Goal: Check status: Check status

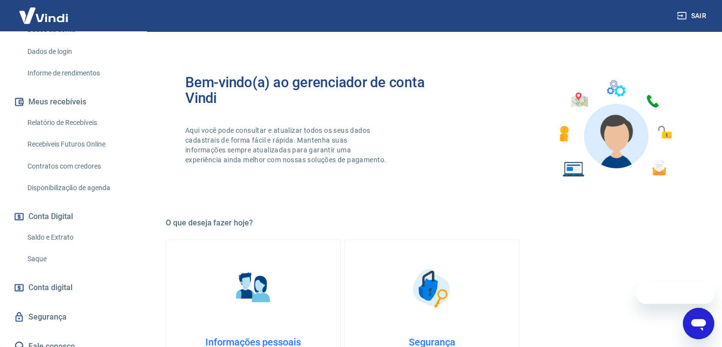
scroll to position [164, 0]
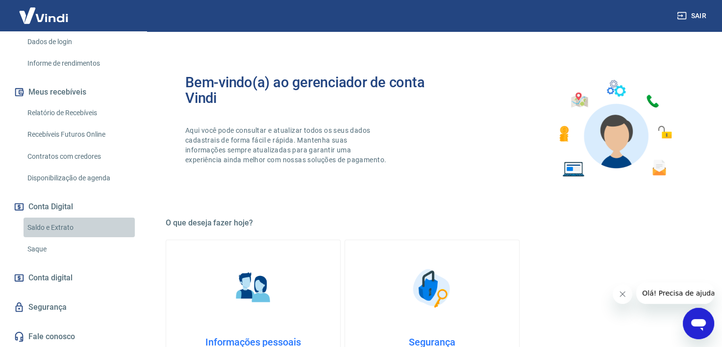
click at [80, 225] on link "Saldo e Extrato" at bounding box center [79, 228] width 111 height 20
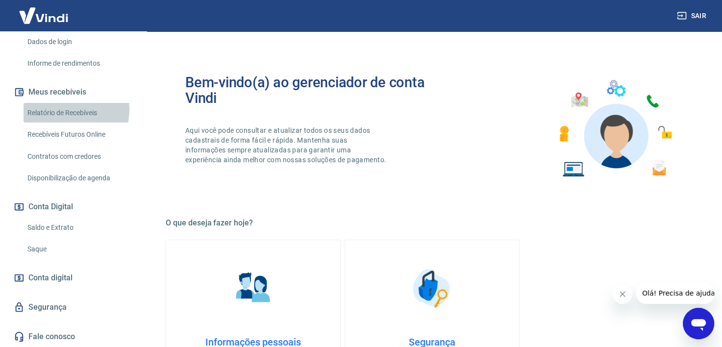
click at [66, 109] on link "Relatório de Recebíveis" at bounding box center [79, 113] width 111 height 20
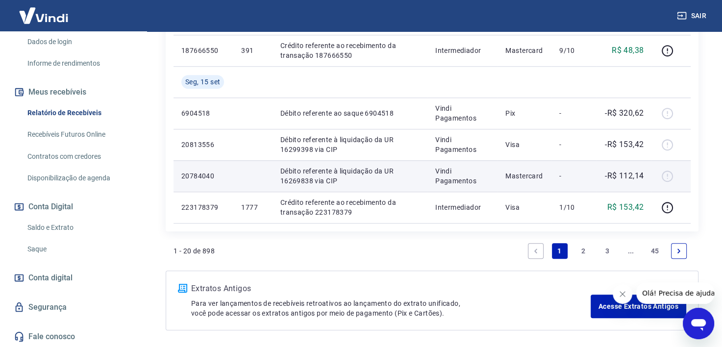
scroll to position [785, 0]
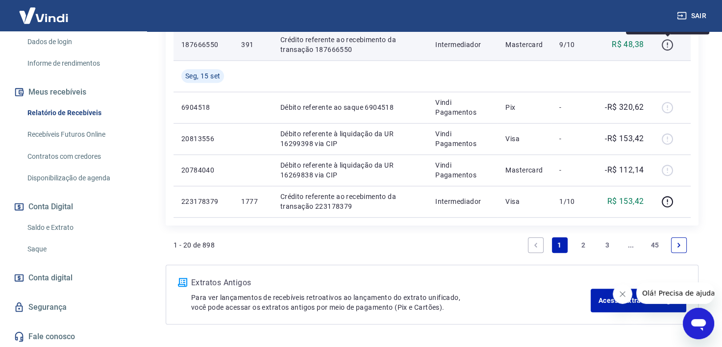
click at [671, 47] on icon "button" at bounding box center [668, 45] width 12 height 12
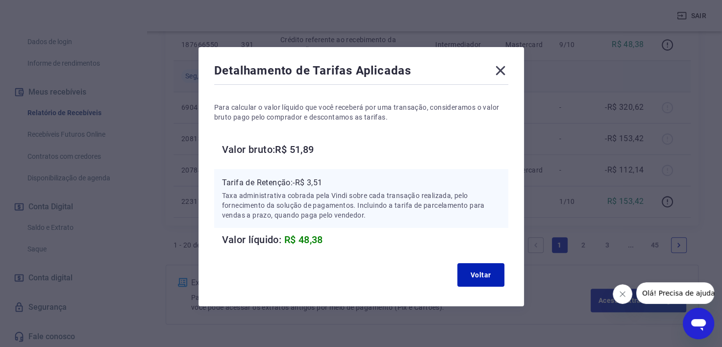
click at [501, 70] on icon at bounding box center [500, 70] width 9 height 9
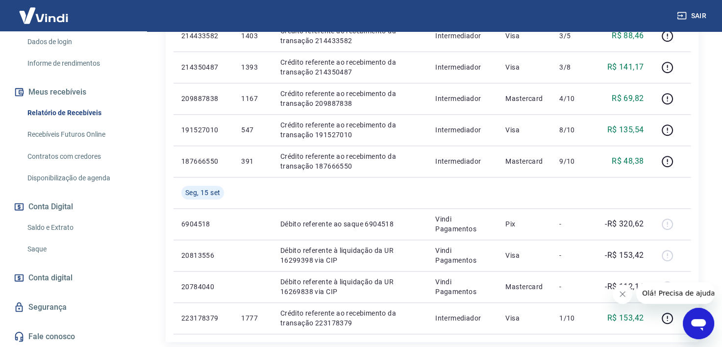
scroll to position [619, 0]
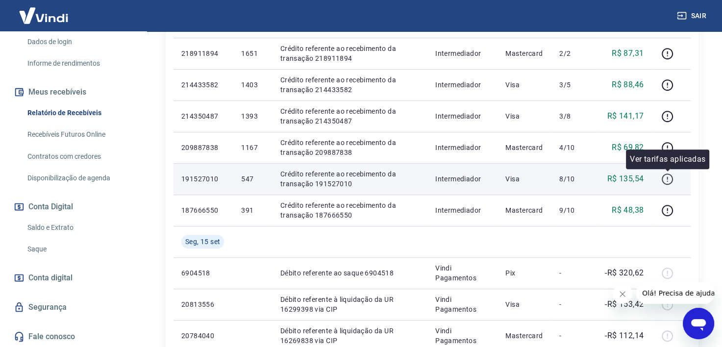
click at [667, 180] on icon "button" at bounding box center [668, 179] width 12 height 12
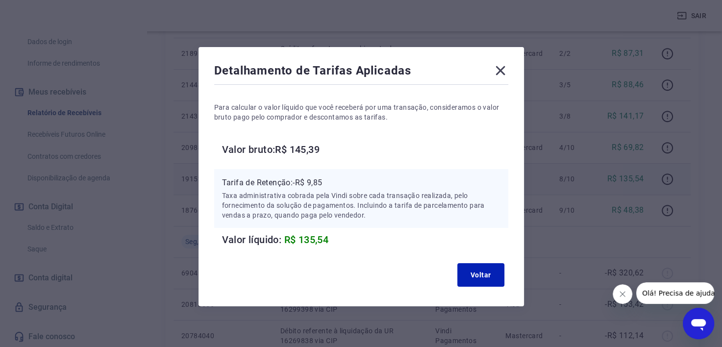
click at [502, 74] on icon at bounding box center [500, 70] width 9 height 9
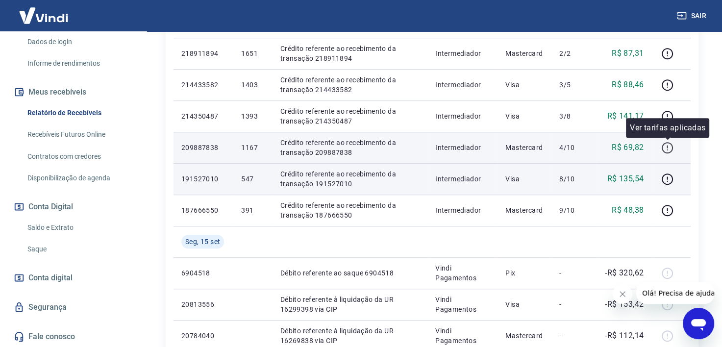
click at [669, 146] on icon "button" at bounding box center [668, 148] width 12 height 12
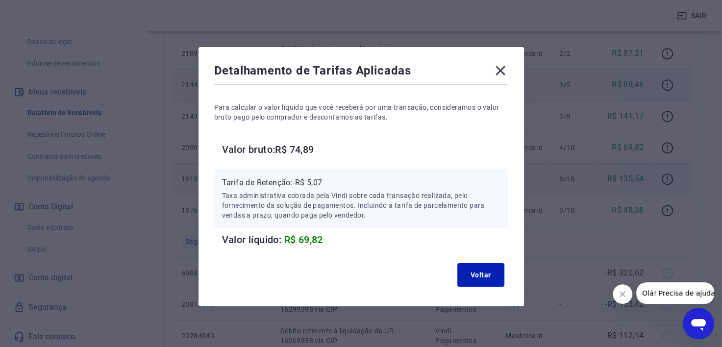
click at [500, 72] on icon at bounding box center [501, 71] width 16 height 16
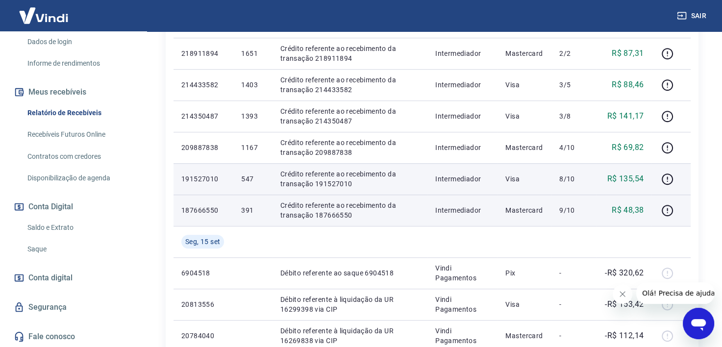
scroll to position [570, 0]
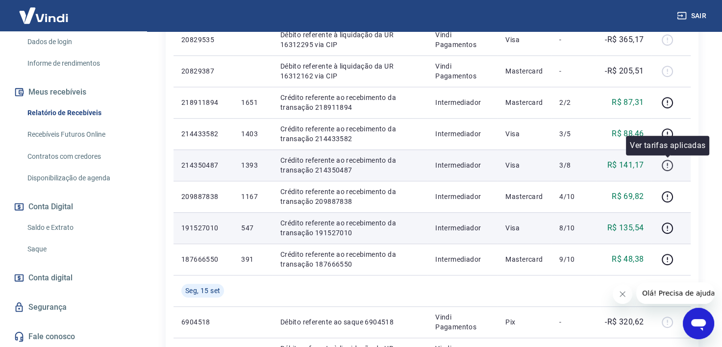
click at [666, 165] on icon "button" at bounding box center [668, 165] width 12 height 12
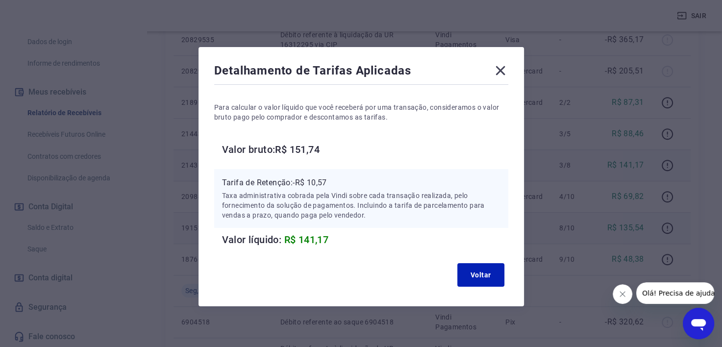
click at [498, 68] on icon at bounding box center [500, 70] width 9 height 9
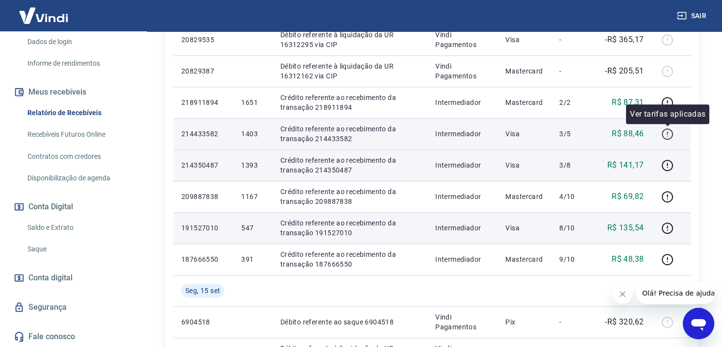
click at [667, 130] on icon "button" at bounding box center [668, 134] width 12 height 12
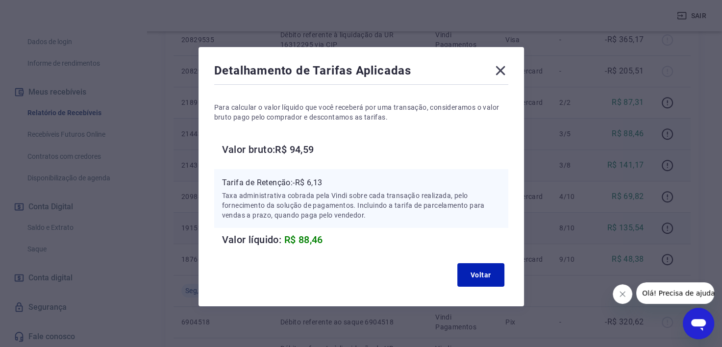
click at [500, 68] on icon at bounding box center [501, 71] width 16 height 16
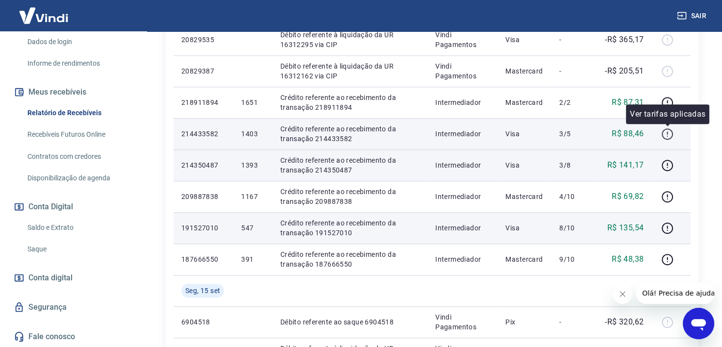
click at [671, 134] on icon "button" at bounding box center [668, 134] width 12 height 12
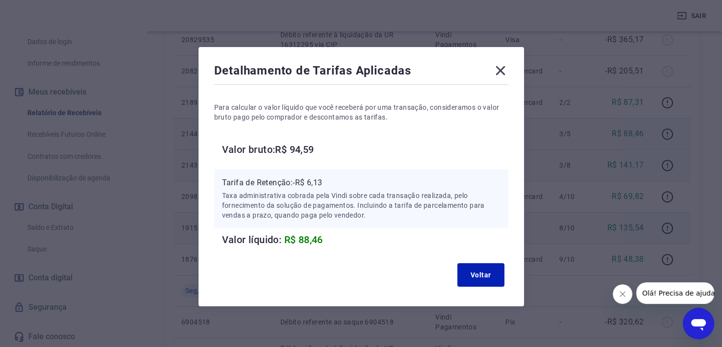
click at [495, 69] on icon at bounding box center [501, 71] width 16 height 16
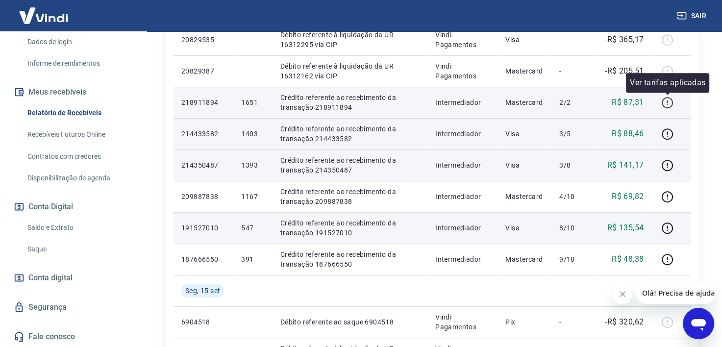
click at [670, 102] on icon "button" at bounding box center [668, 103] width 12 height 12
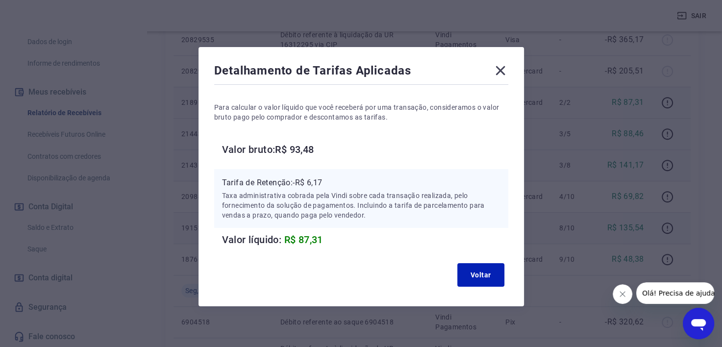
click at [500, 67] on icon at bounding box center [501, 71] width 16 height 16
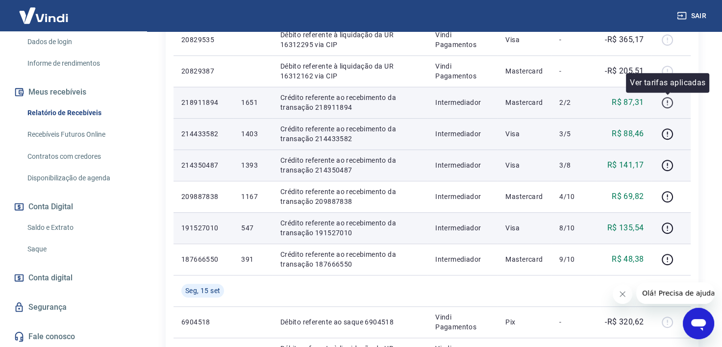
click at [667, 103] on icon "button" at bounding box center [668, 103] width 12 height 12
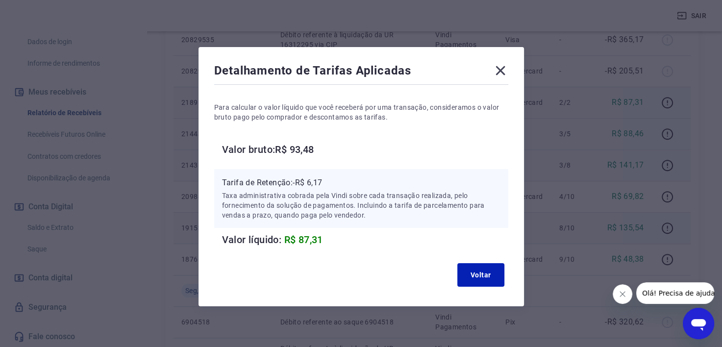
click at [504, 67] on icon at bounding box center [500, 70] width 9 height 9
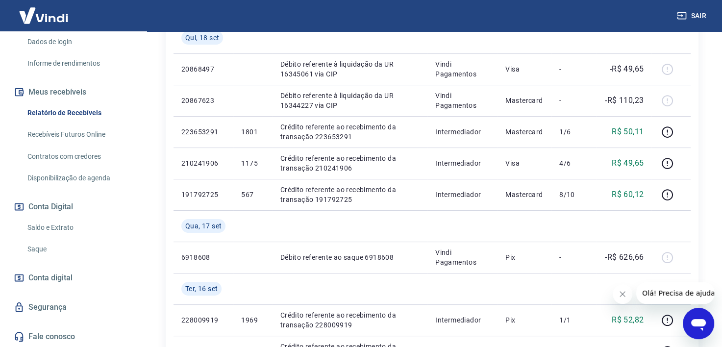
scroll to position [178, 0]
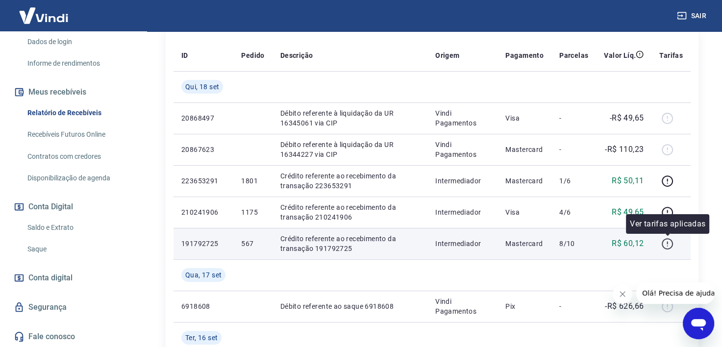
click at [670, 243] on icon "button" at bounding box center [668, 244] width 12 height 12
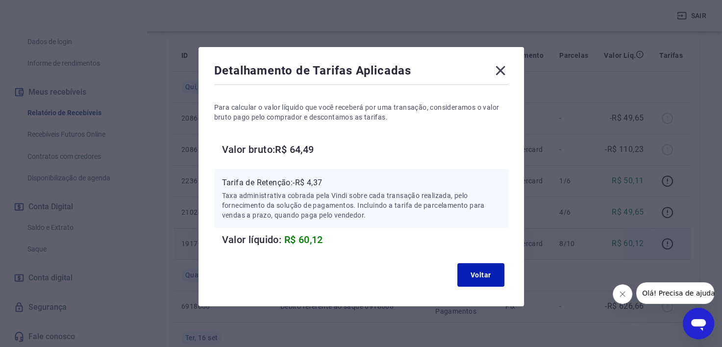
click at [500, 69] on icon at bounding box center [500, 70] width 9 height 9
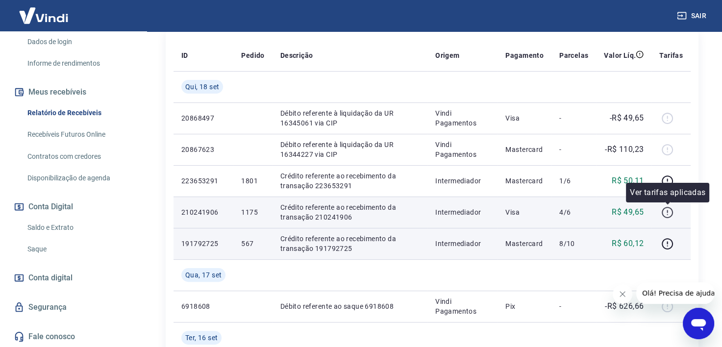
click at [667, 214] on icon "button" at bounding box center [668, 212] width 12 height 12
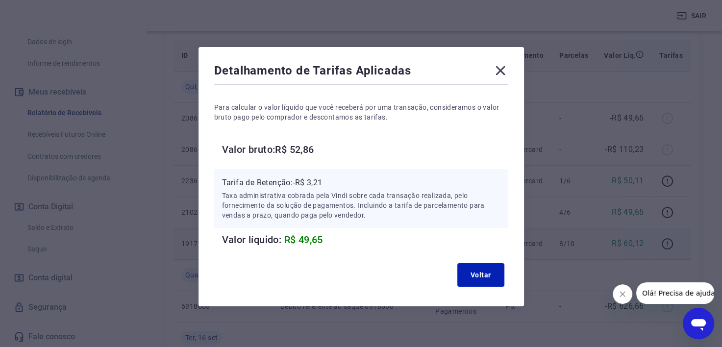
click at [500, 69] on icon at bounding box center [501, 71] width 16 height 16
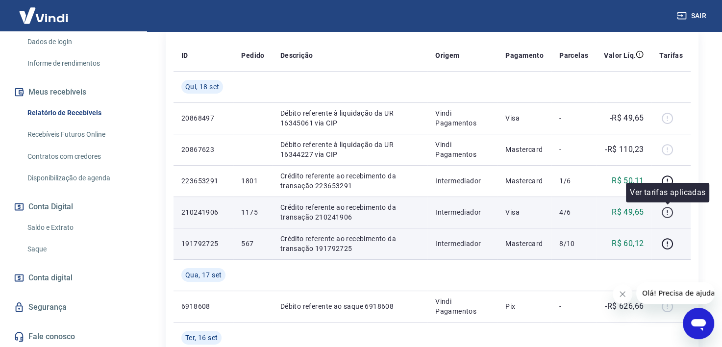
click at [665, 214] on icon "button" at bounding box center [668, 212] width 12 height 12
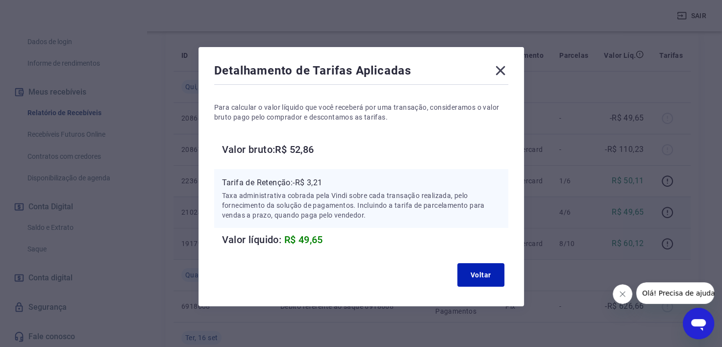
click at [496, 70] on icon at bounding box center [501, 71] width 16 height 16
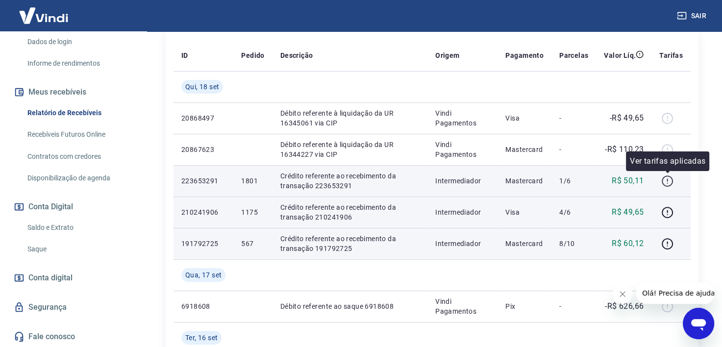
click at [669, 179] on icon "button" at bounding box center [668, 181] width 12 height 12
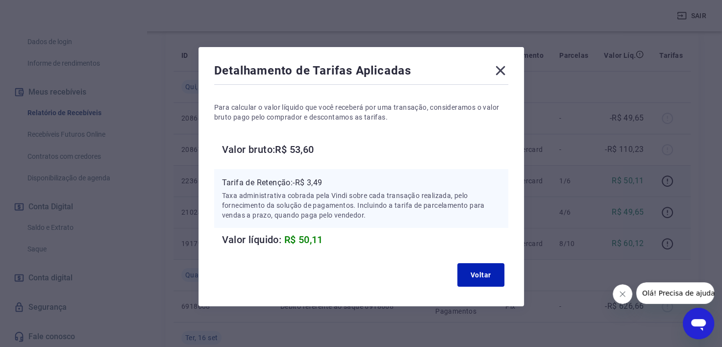
click at [505, 68] on icon at bounding box center [501, 71] width 16 height 16
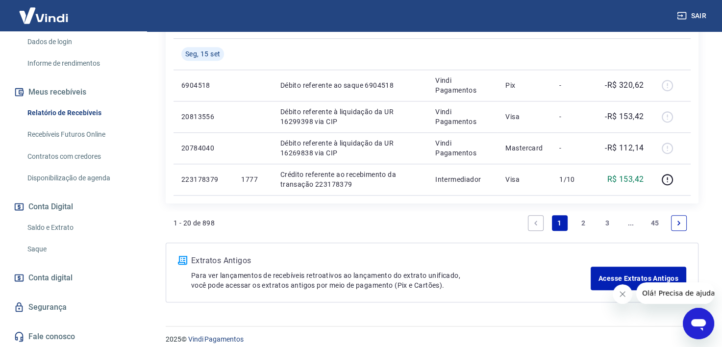
scroll to position [815, 0]
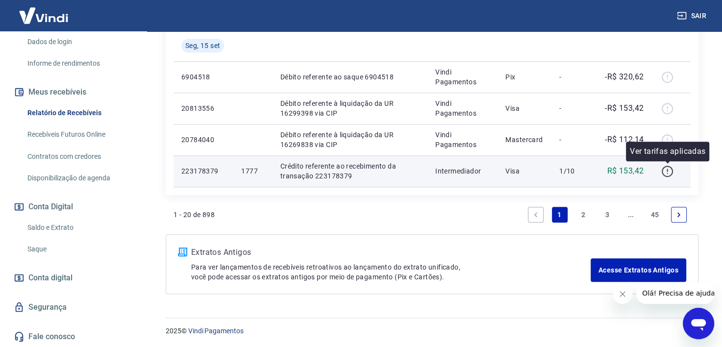
click at [667, 173] on icon "button" at bounding box center [668, 171] width 12 height 12
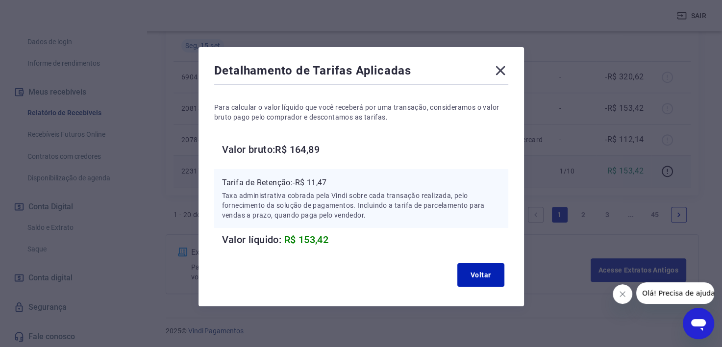
click at [502, 70] on icon at bounding box center [501, 71] width 16 height 16
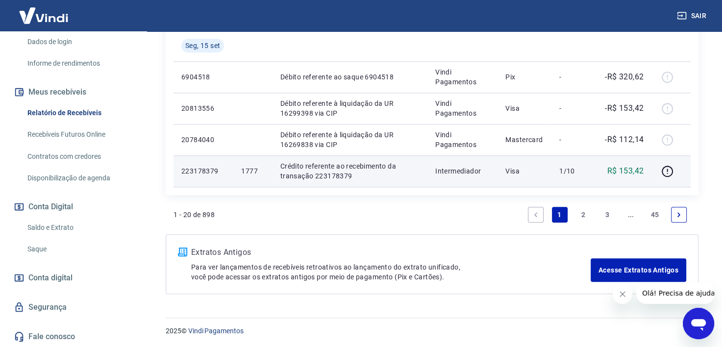
click at [583, 211] on link "2" at bounding box center [584, 215] width 16 height 16
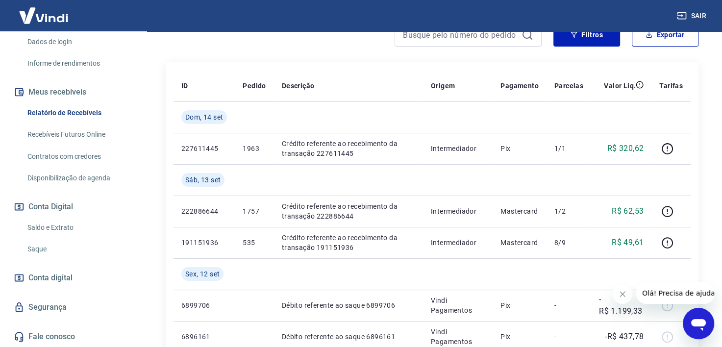
scroll to position [196, 0]
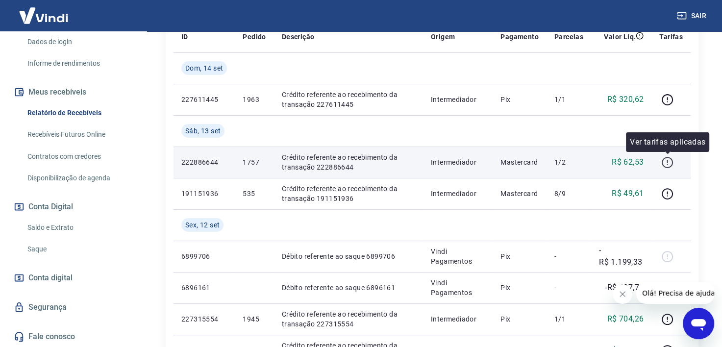
click at [675, 160] on button "button" at bounding box center [668, 163] width 16 height 16
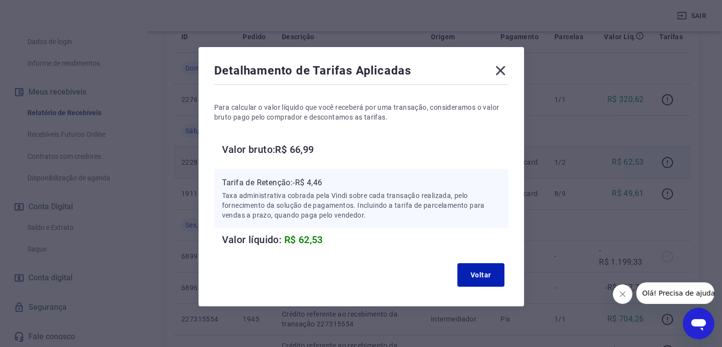
click at [501, 69] on icon at bounding box center [500, 70] width 9 height 9
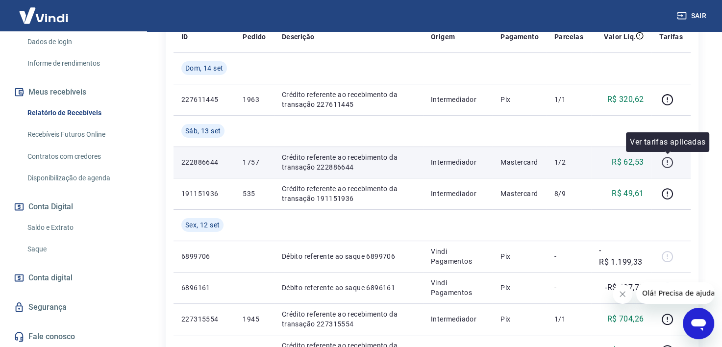
click at [668, 164] on icon "button" at bounding box center [667, 164] width 1 height 1
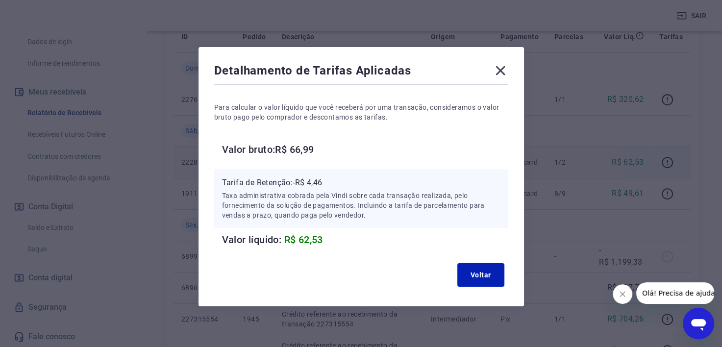
click at [503, 69] on icon at bounding box center [500, 70] width 9 height 9
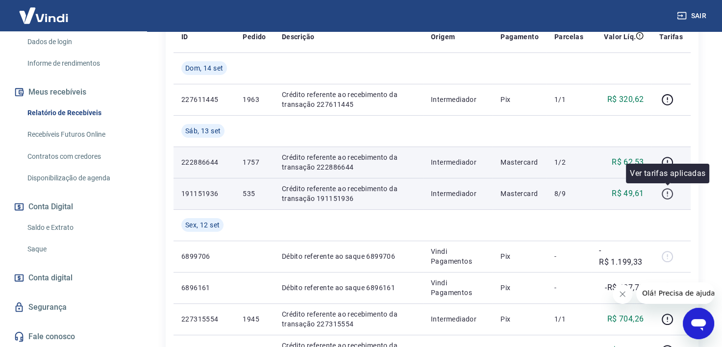
click at [671, 193] on icon "button" at bounding box center [668, 194] width 12 height 12
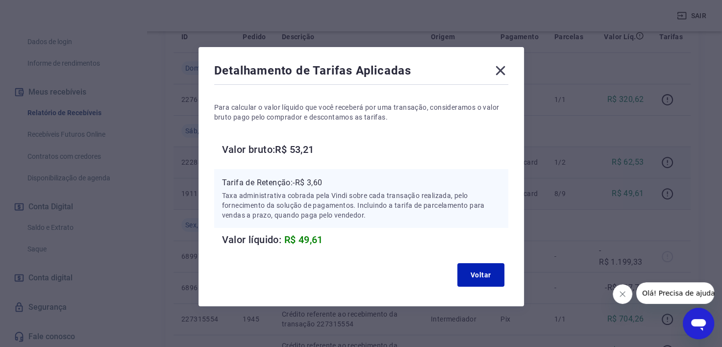
click at [501, 69] on icon at bounding box center [500, 70] width 9 height 9
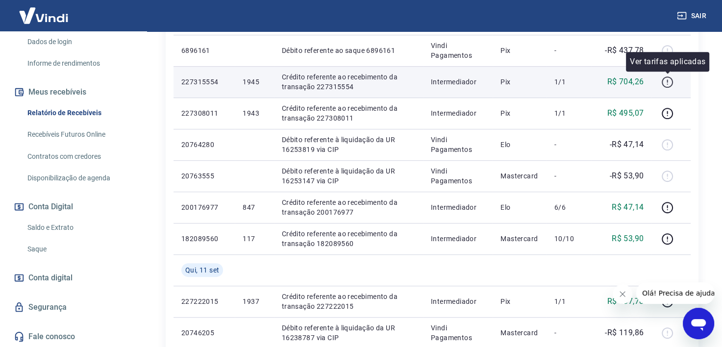
scroll to position [441, 0]
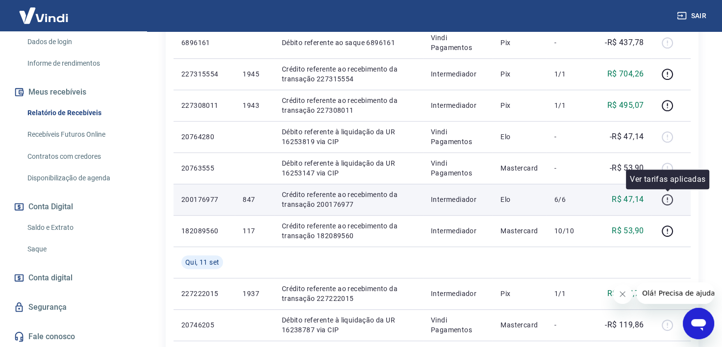
click at [669, 198] on icon "button" at bounding box center [668, 200] width 12 height 12
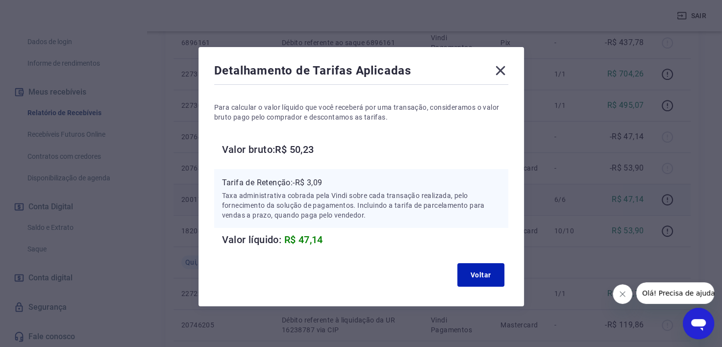
click at [503, 67] on icon at bounding box center [500, 70] width 9 height 9
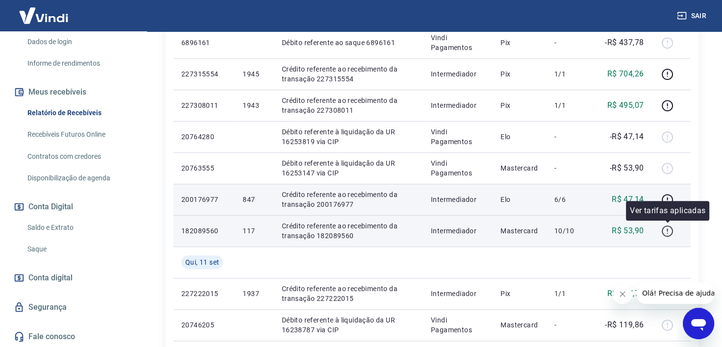
click at [672, 230] on icon "button" at bounding box center [668, 231] width 12 height 12
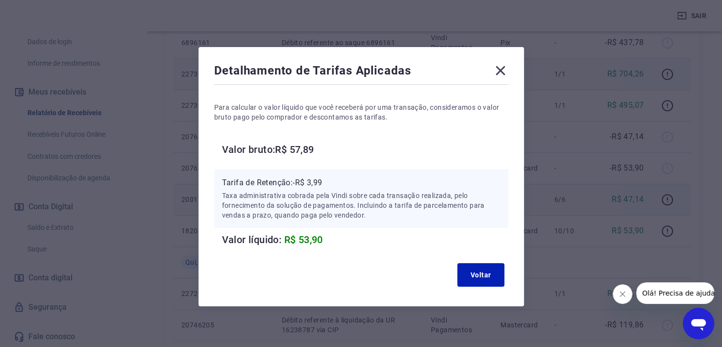
click at [503, 69] on icon at bounding box center [501, 71] width 16 height 16
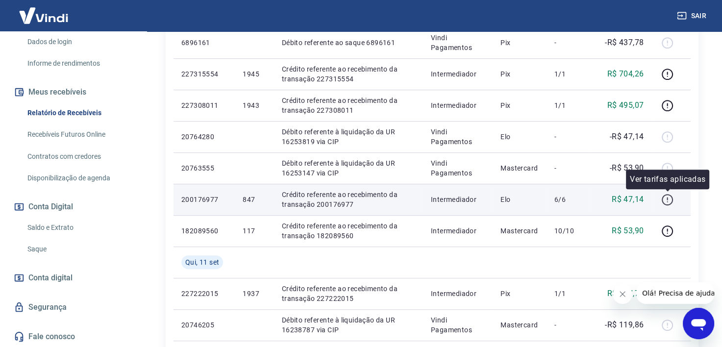
click at [670, 198] on icon "button" at bounding box center [668, 200] width 12 height 12
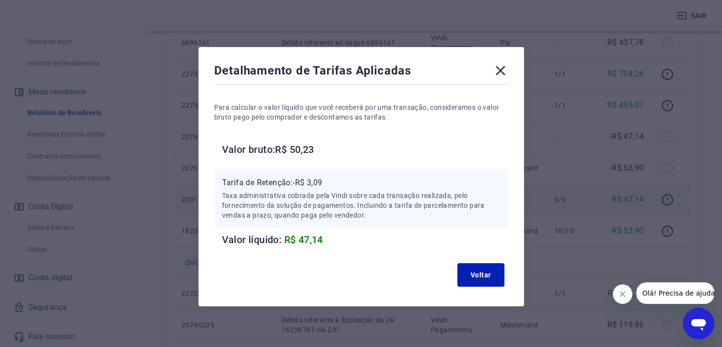
click at [494, 69] on icon at bounding box center [501, 71] width 16 height 16
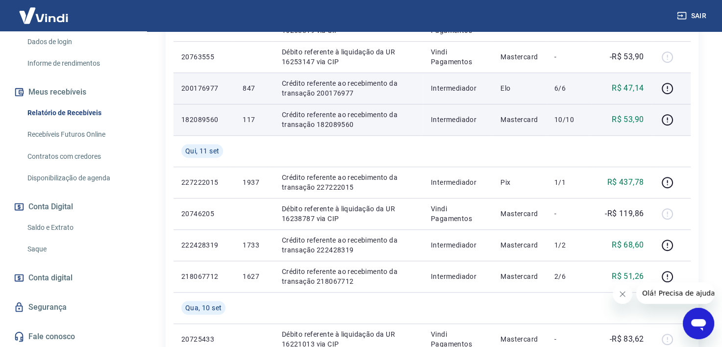
scroll to position [589, 0]
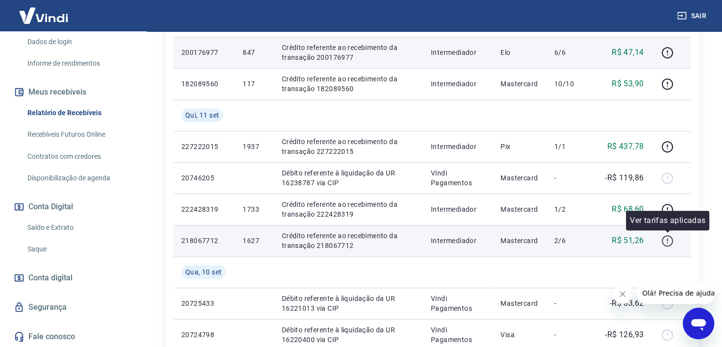
click at [667, 245] on icon "button" at bounding box center [667, 240] width 11 height 11
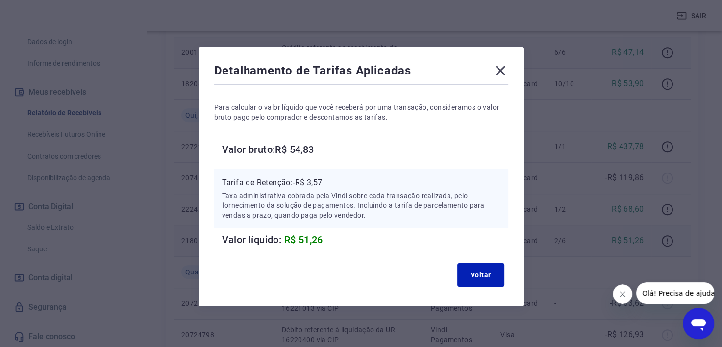
click at [499, 71] on icon at bounding box center [500, 70] width 9 height 9
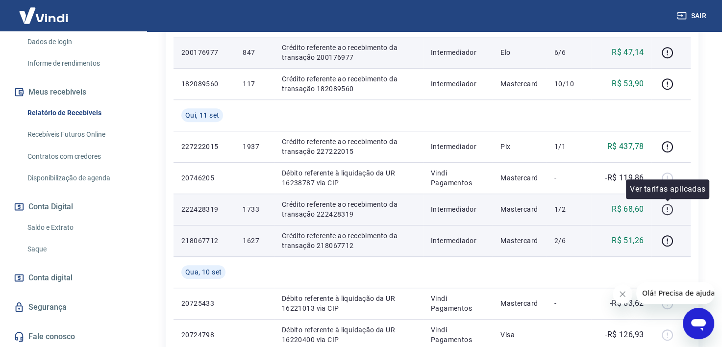
click at [673, 211] on icon "button" at bounding box center [668, 210] width 12 height 12
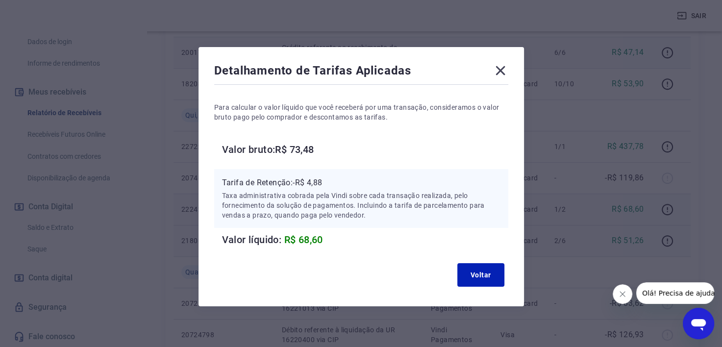
click at [500, 75] on icon at bounding box center [501, 71] width 16 height 16
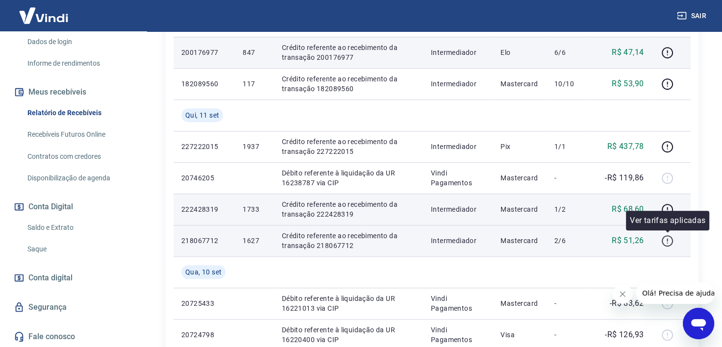
click at [665, 242] on icon "button" at bounding box center [668, 241] width 12 height 12
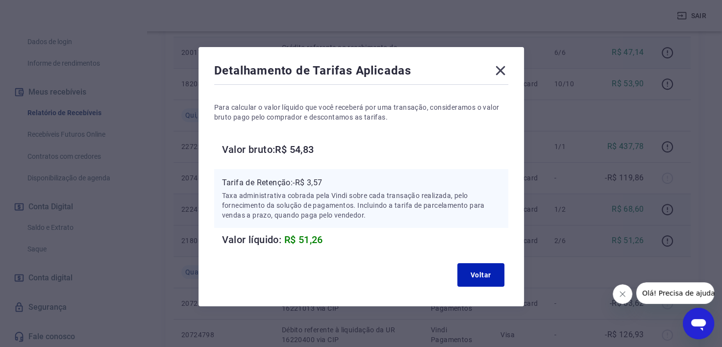
click at [498, 72] on icon at bounding box center [501, 71] width 16 height 16
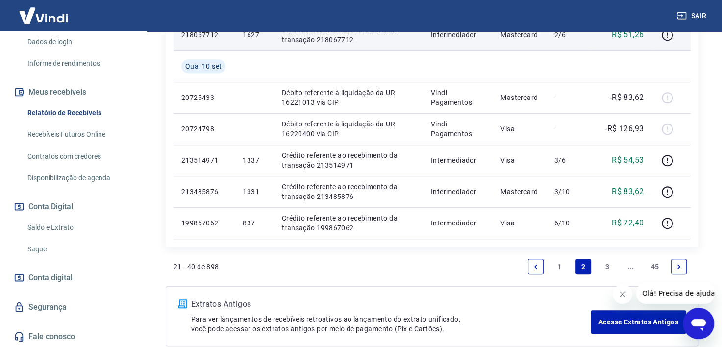
scroll to position [847, 0]
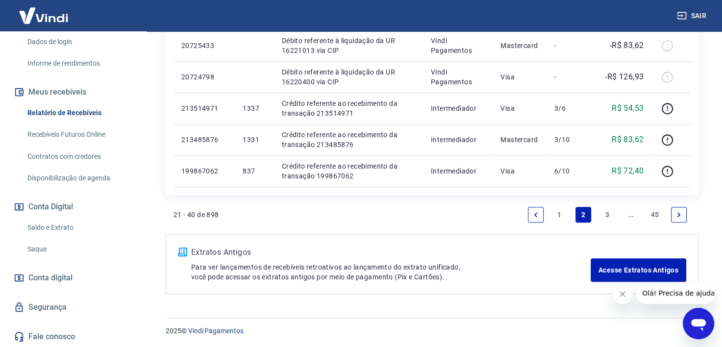
click at [559, 212] on link "1" at bounding box center [560, 215] width 16 height 16
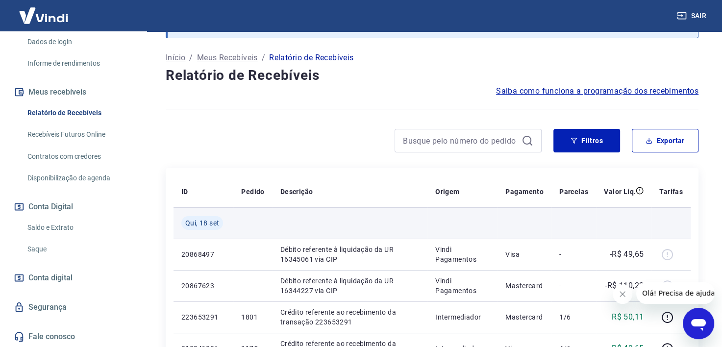
scroll to position [147, 0]
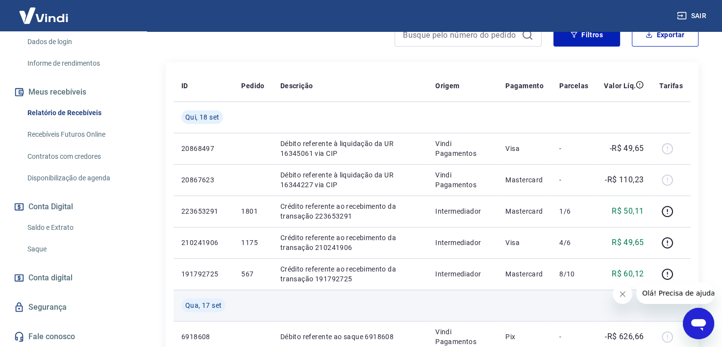
click at [527, 290] on td at bounding box center [525, 305] width 54 height 31
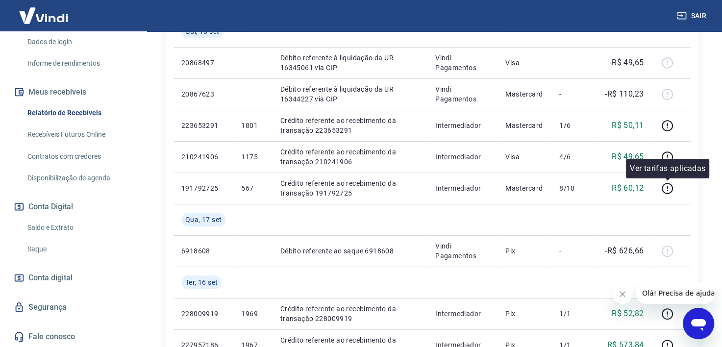
scroll to position [245, 0]
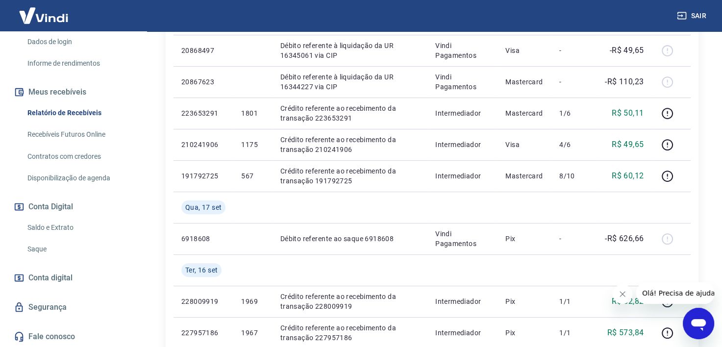
click at [712, 195] on div "Após o envio das liquidações aparecerem no Relatório de Recebíveis, elas podem …" at bounding box center [432, 331] width 580 height 1090
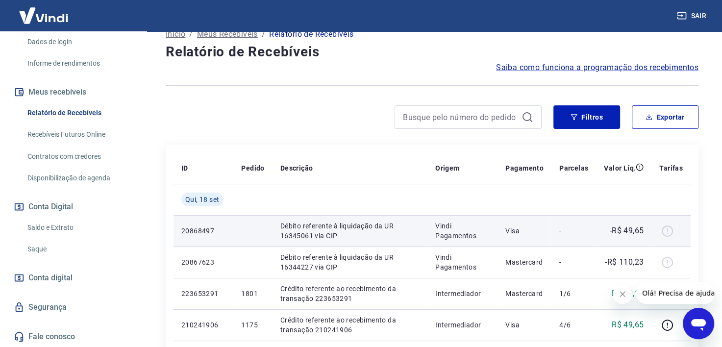
scroll to position [49, 0]
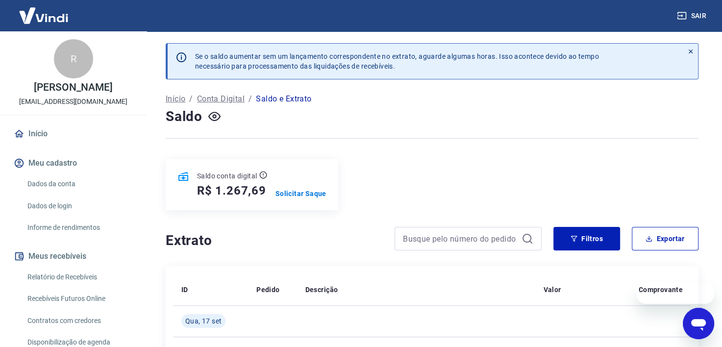
click at [243, 192] on h5 "R$ 1.267,69" at bounding box center [231, 191] width 69 height 16
copy h5 "1.267,69"
click at [479, 150] on div at bounding box center [432, 139] width 533 height 24
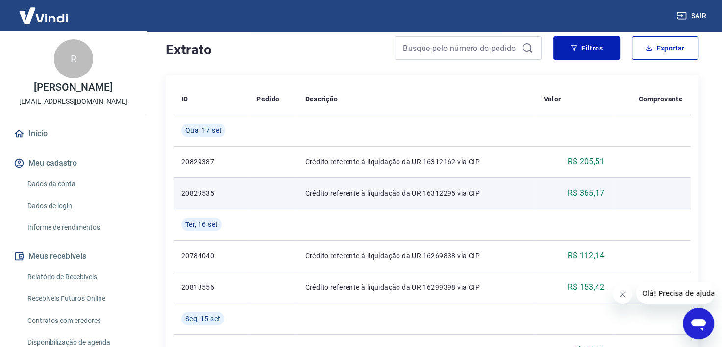
scroll to position [196, 0]
